Goal: Information Seeking & Learning: Learn about a topic

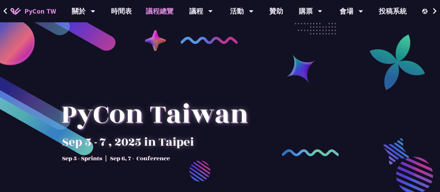
click at [167, 11] on link "議程總覽" at bounding box center [160, 11] width 42 height 22
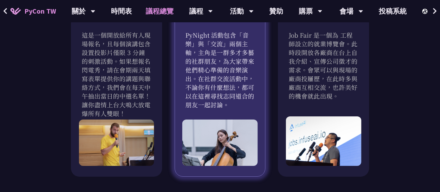
scroll to position [660, 0]
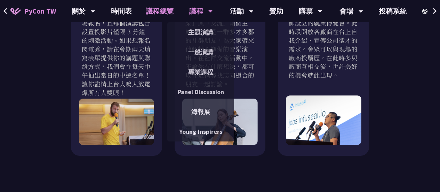
click at [210, 12] on icon at bounding box center [210, 11] width 5 height 7
click at [204, 32] on link "主題演講" at bounding box center [200, 32] width 67 height 16
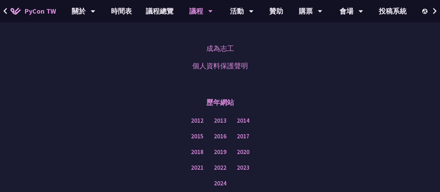
scroll to position [1287, 0]
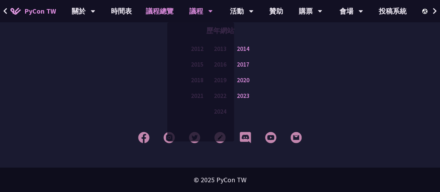
click at [158, 11] on link "議程總覽" at bounding box center [160, 11] width 42 height 22
